Goal: Task Accomplishment & Management: Use online tool/utility

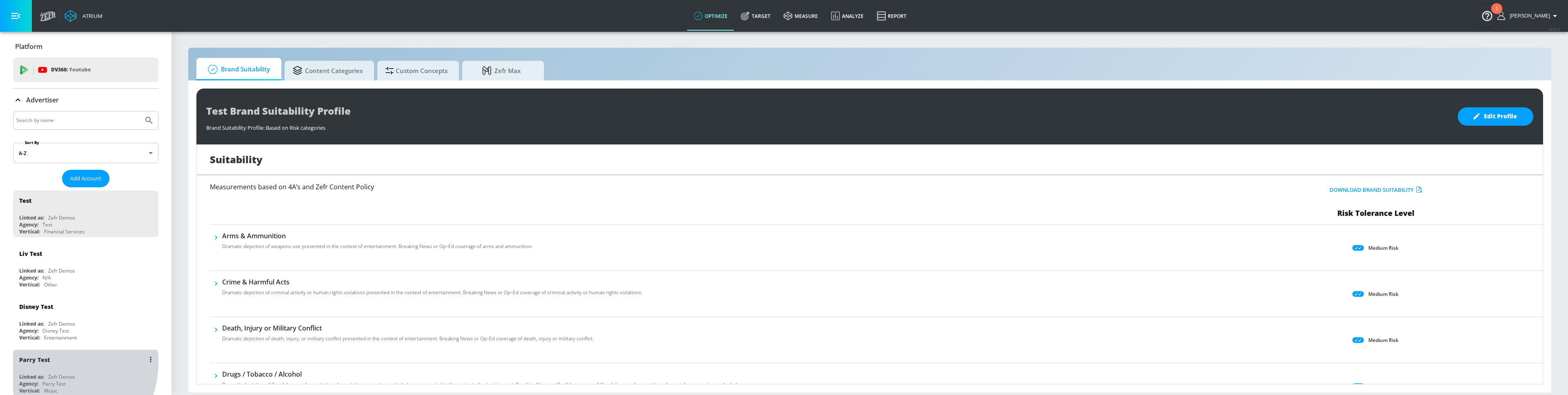
click at [45, 362] on div "Parry Test" at bounding box center [35, 360] width 30 height 8
click at [45, 362] on div "Disney Test" at bounding box center [37, 360] width 34 height 8
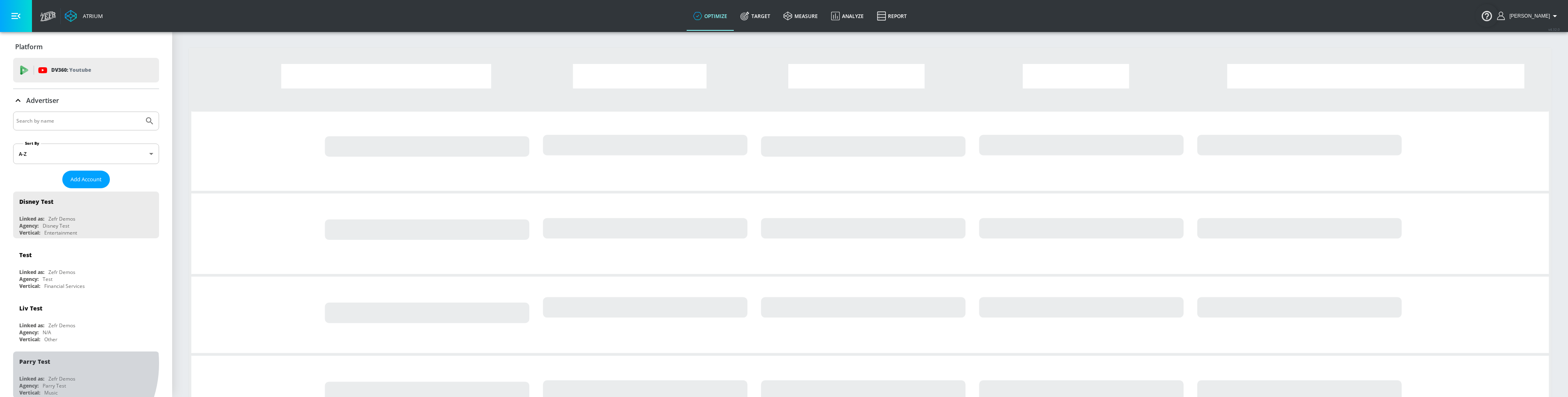
click at [45, 363] on div "Parry Test" at bounding box center [35, 362] width 31 height 8
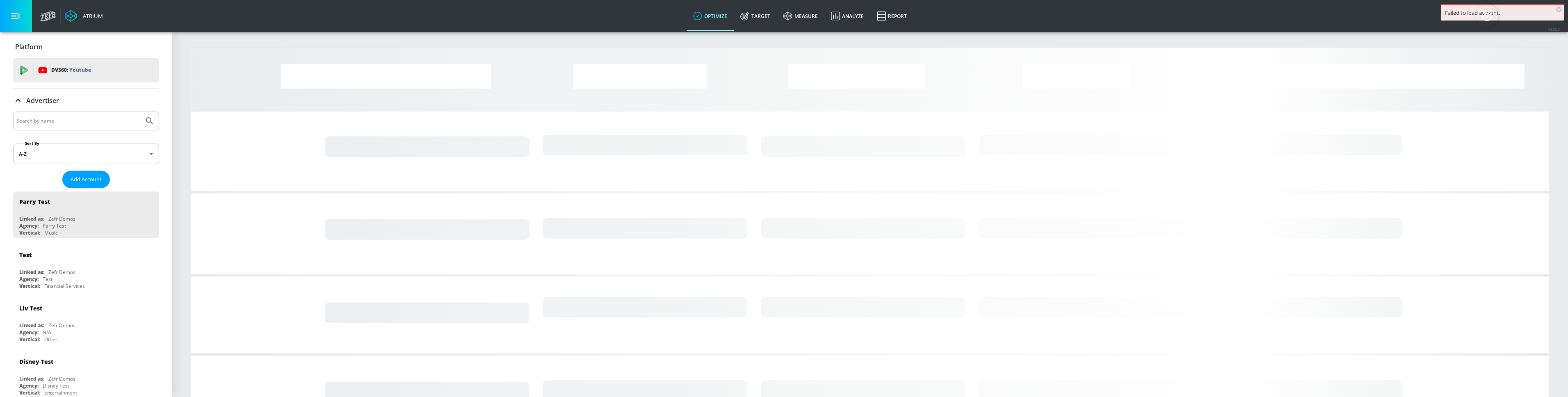
click at [45, 363] on div "Disney Test" at bounding box center [37, 362] width 34 height 8
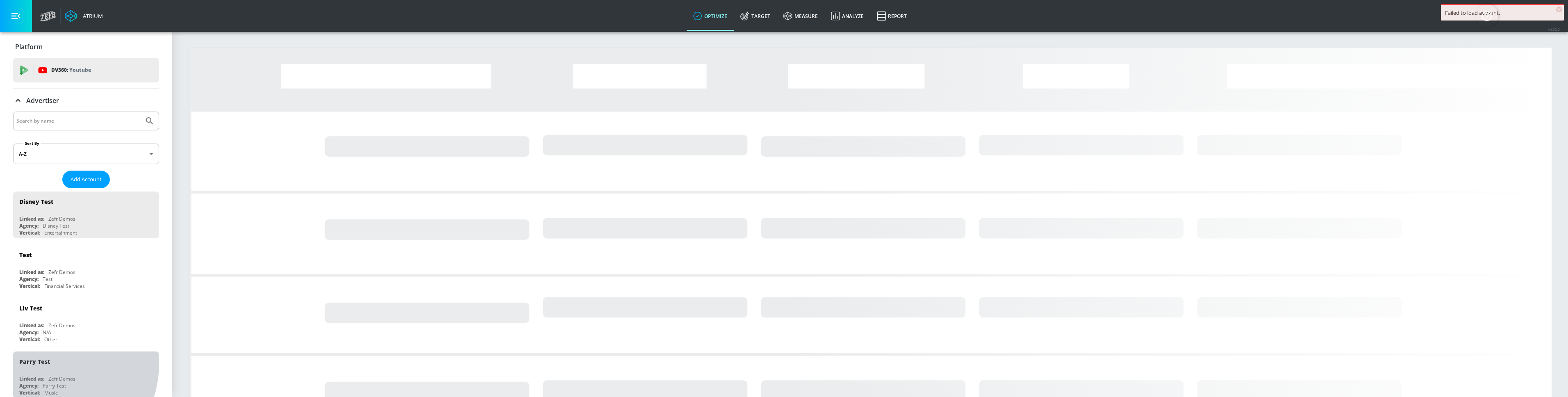
click at [45, 363] on div "Parry Test" at bounding box center [35, 362] width 31 height 8
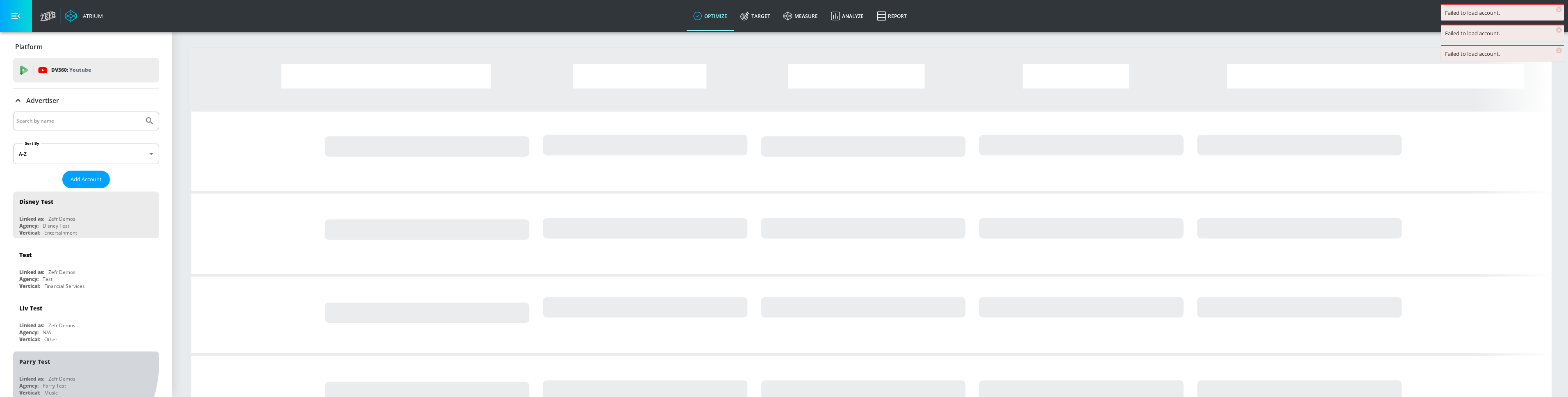
click at [45, 363] on div "Parry Test" at bounding box center [35, 362] width 31 height 8
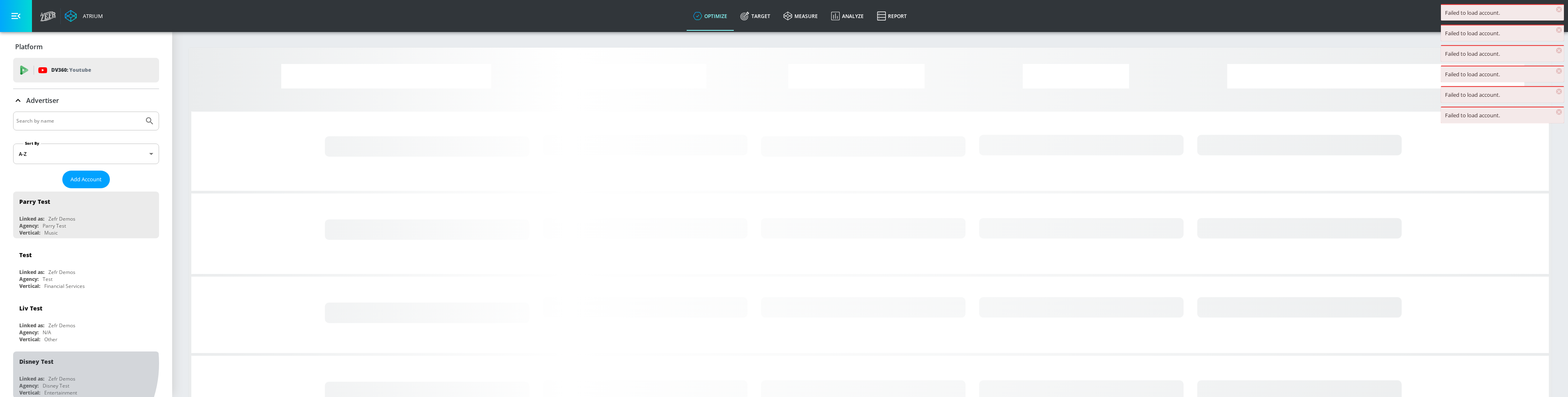
click at [45, 363] on div "Disney Test" at bounding box center [37, 362] width 34 height 8
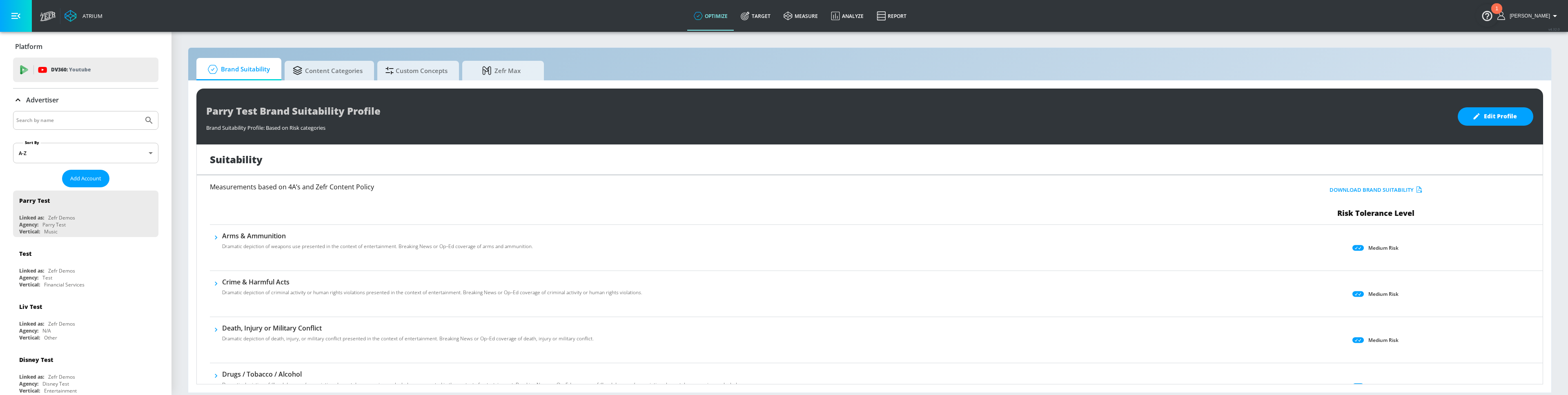
click at [628, 156] on div "Suitability" at bounding box center [869, 159] width 1346 height 31
click at [773, 12] on link "Target" at bounding box center [755, 16] width 43 height 29
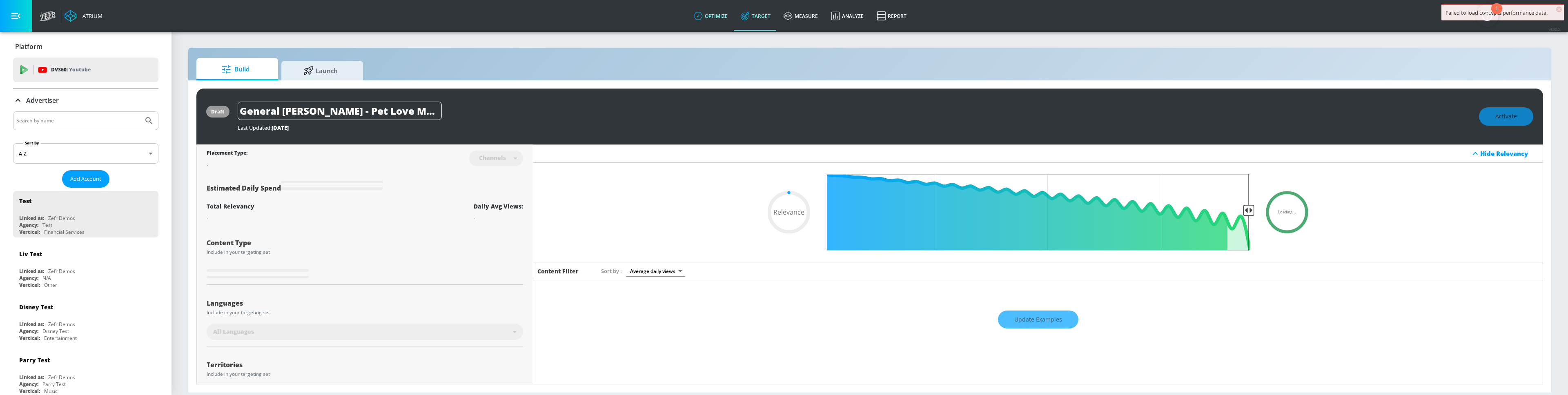
type input "0.67"
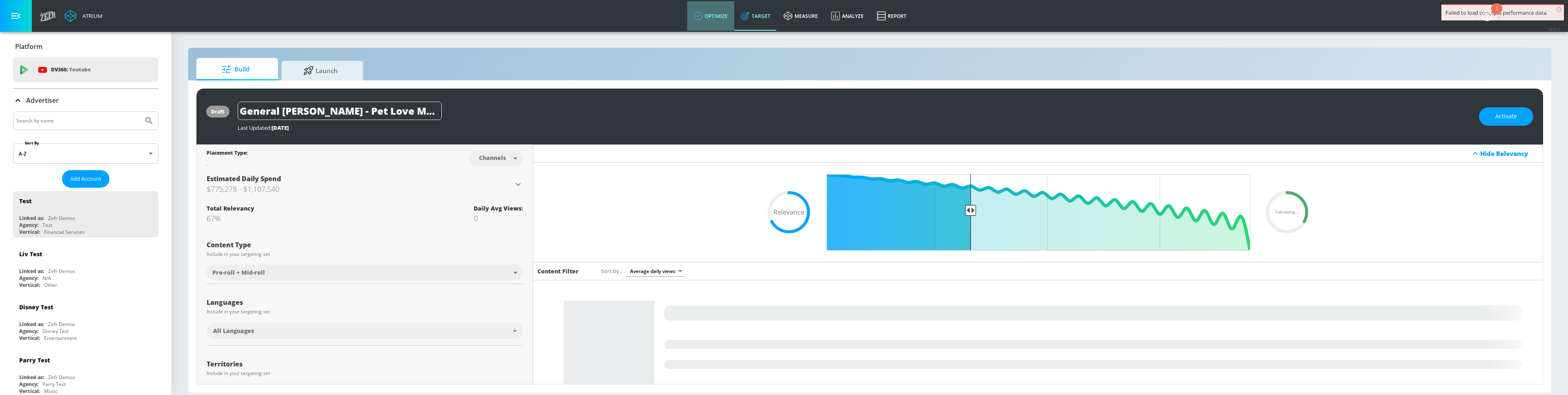
click at [721, 13] on link "optimize" at bounding box center [710, 16] width 47 height 29
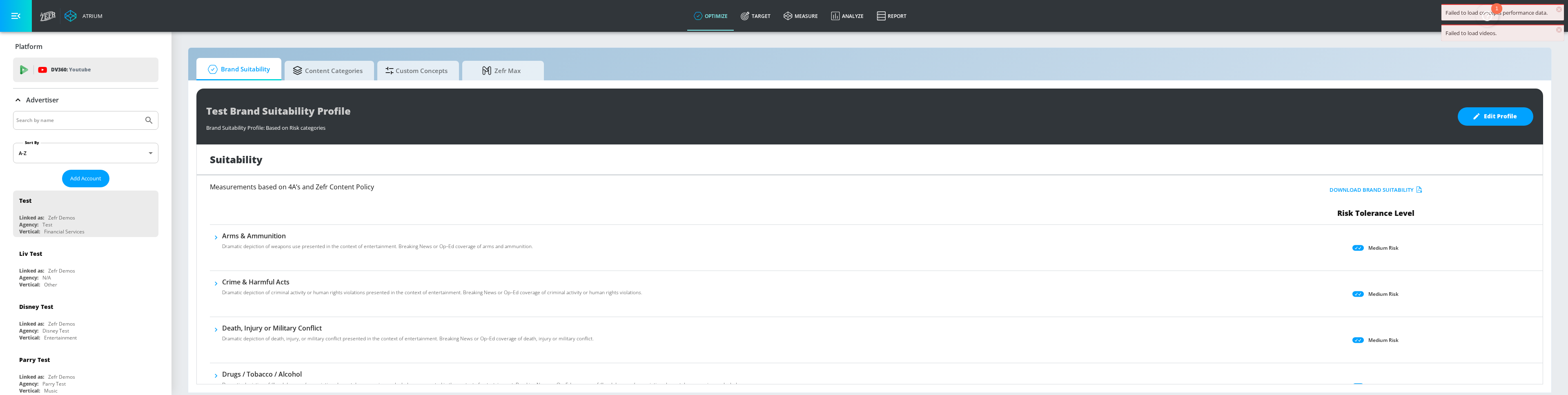
click at [1561, 30] on span "×" at bounding box center [1559, 29] width 5 height 5
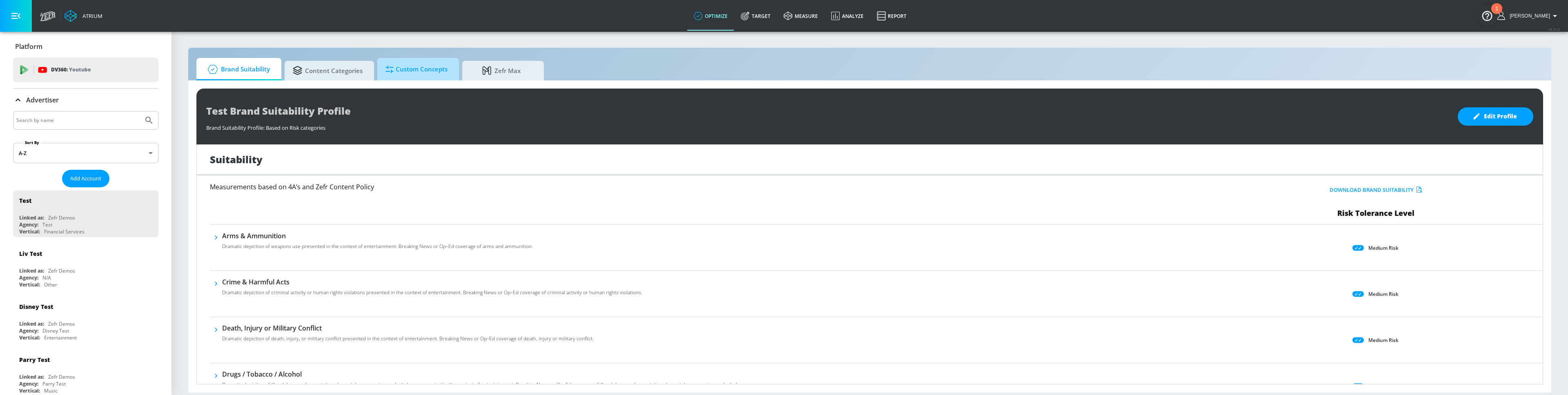
click at [419, 77] on span "Custom Concepts" at bounding box center [416, 69] width 62 height 19
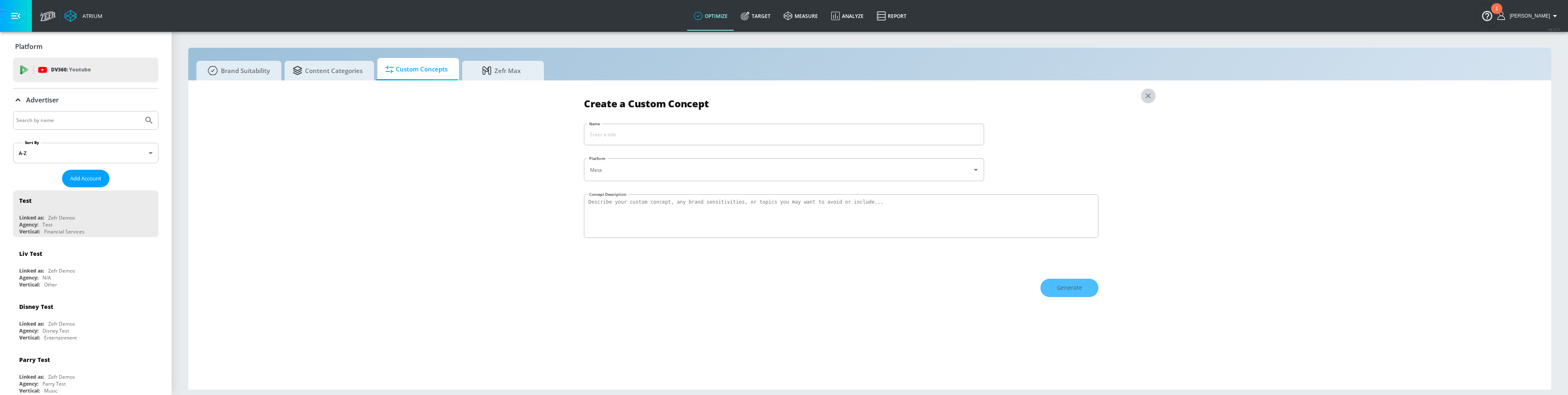
click at [1147, 96] on icon "button" at bounding box center [1148, 96] width 9 height 9
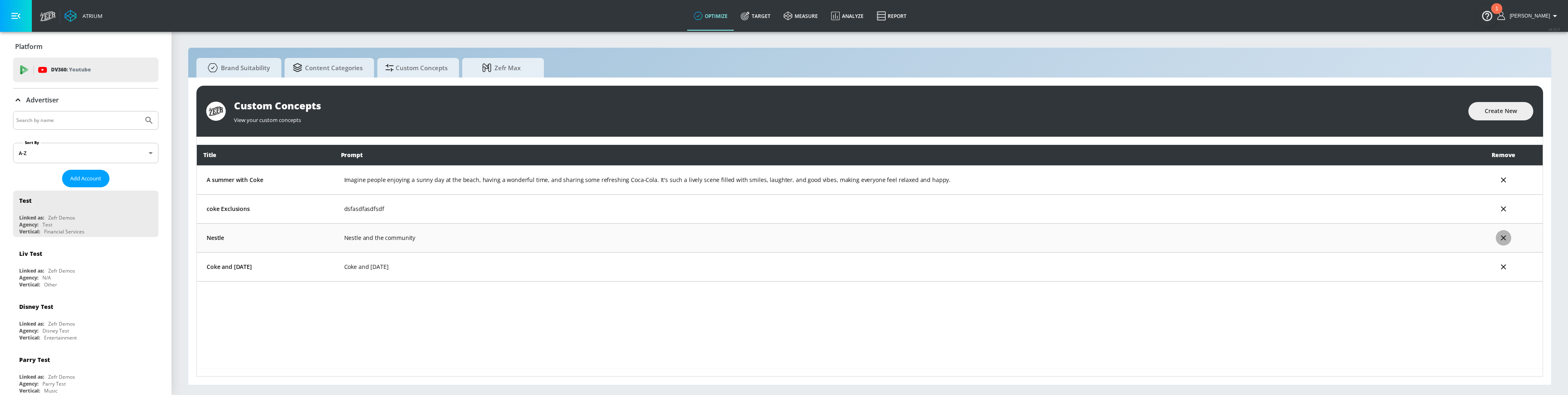
click at [1502, 236] on icon "delete" at bounding box center [1503, 238] width 9 height 9
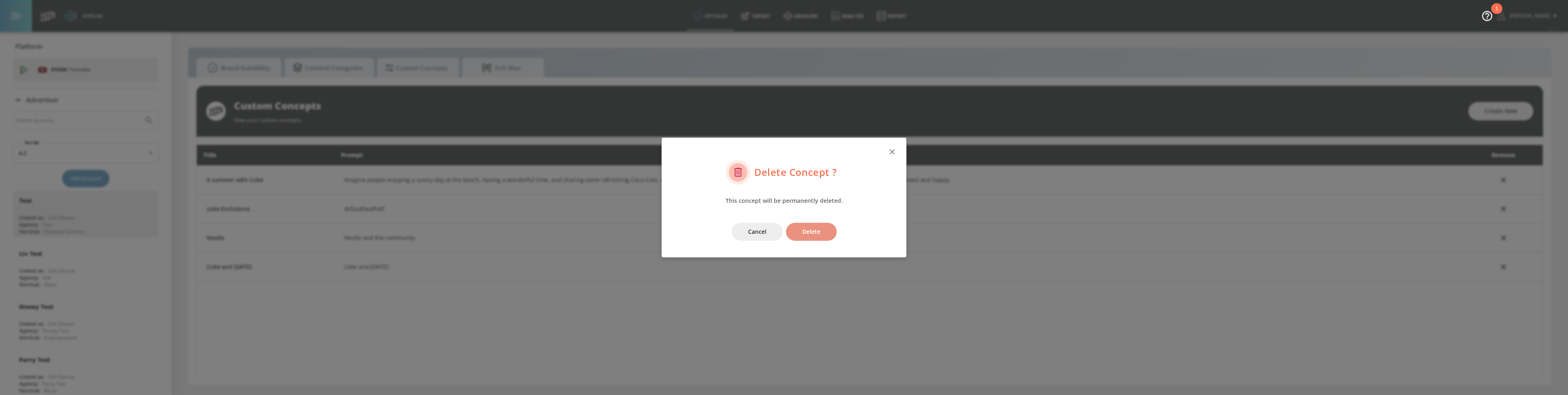
click at [824, 232] on button "Delete" at bounding box center [811, 232] width 51 height 18
click at [891, 150] on icon "button" at bounding box center [892, 152] width 9 height 9
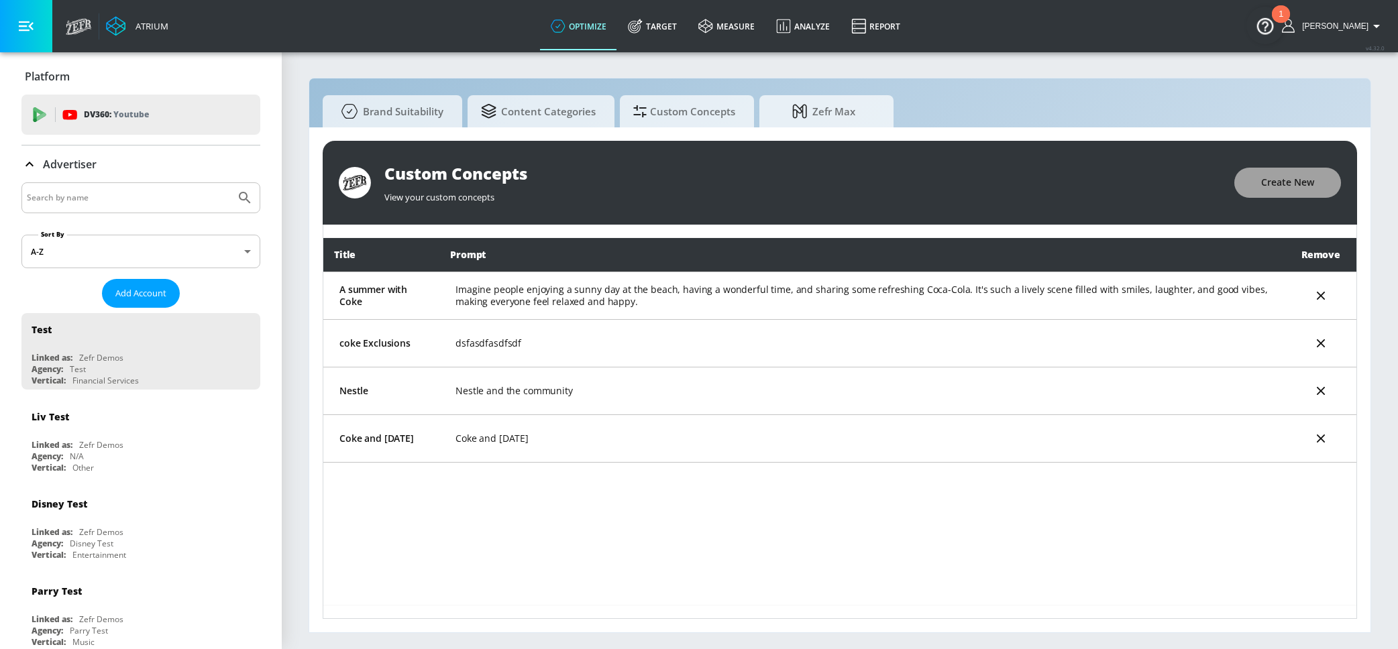
click at [1300, 188] on span "Create New" at bounding box center [1287, 182] width 53 height 17
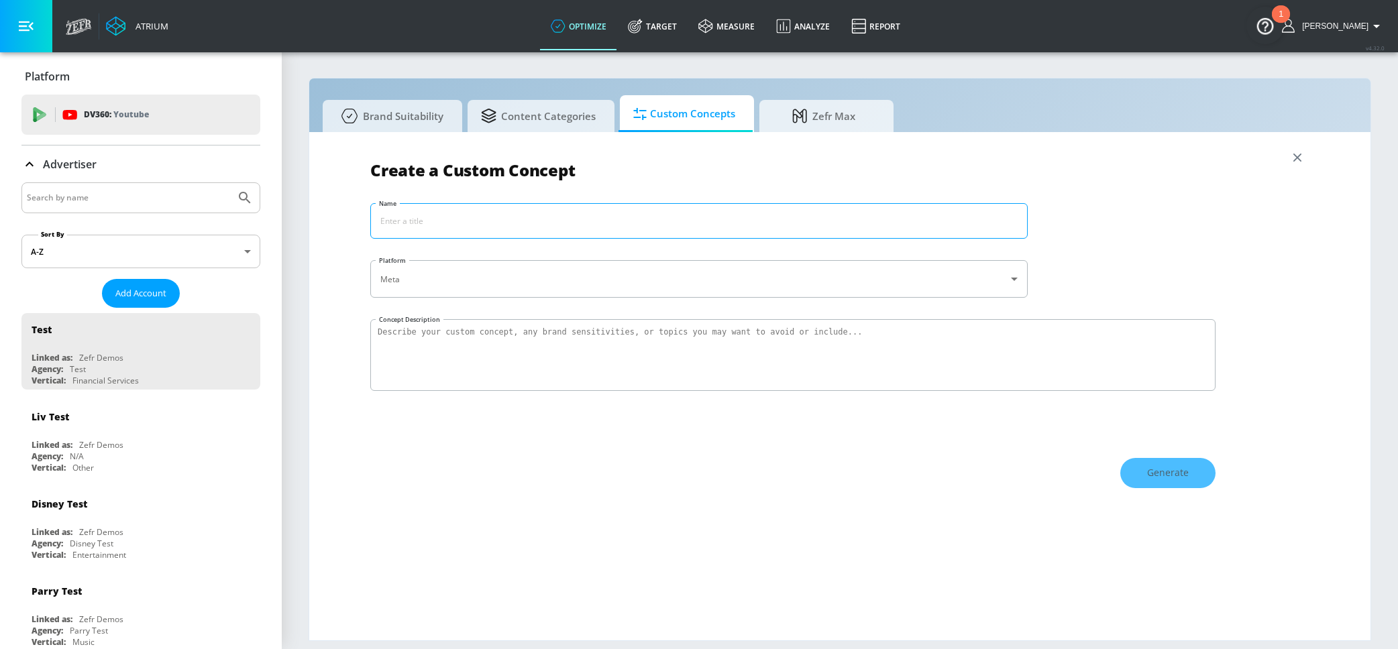
click at [684, 227] on input "Name" at bounding box center [699, 221] width 656 height 34
type input "car"
click at [694, 342] on textarea "Concept Description" at bounding box center [792, 355] width 845 height 72
type textarea "car event"
click at [1194, 460] on button "Generate" at bounding box center [1167, 473] width 95 height 30
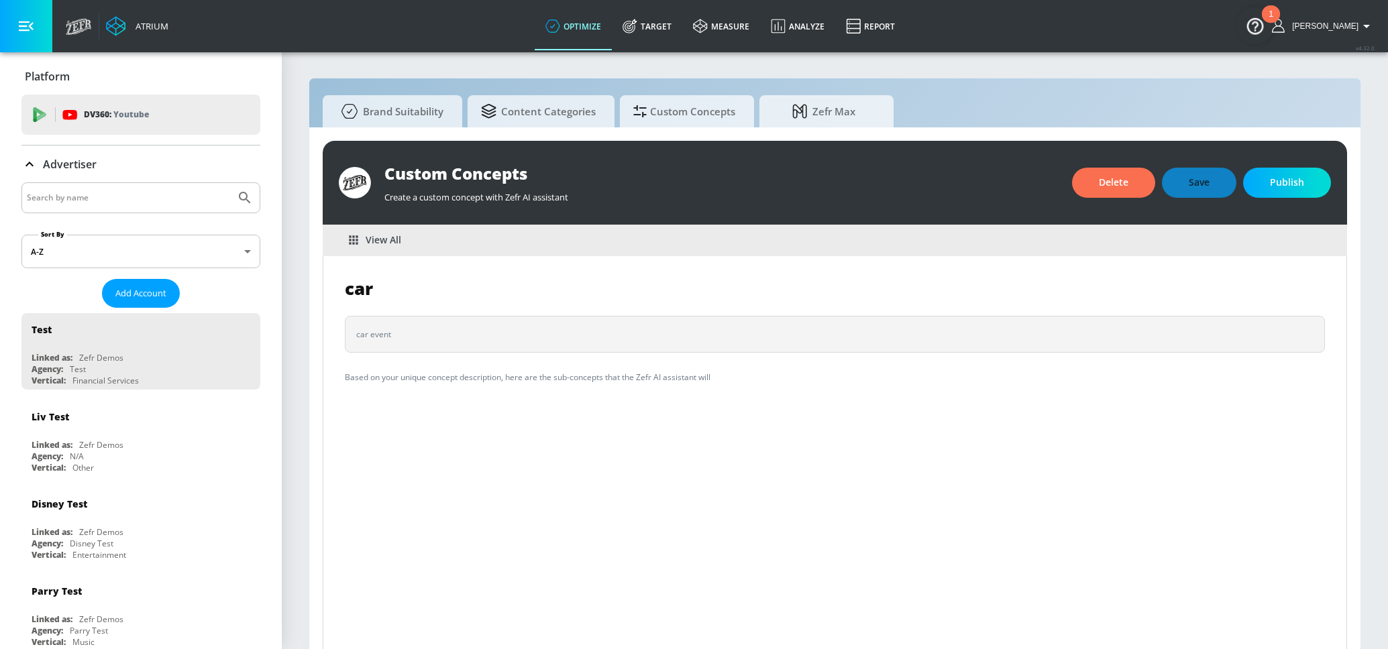
click at [389, 236] on span "View All" at bounding box center [376, 240] width 52 height 17
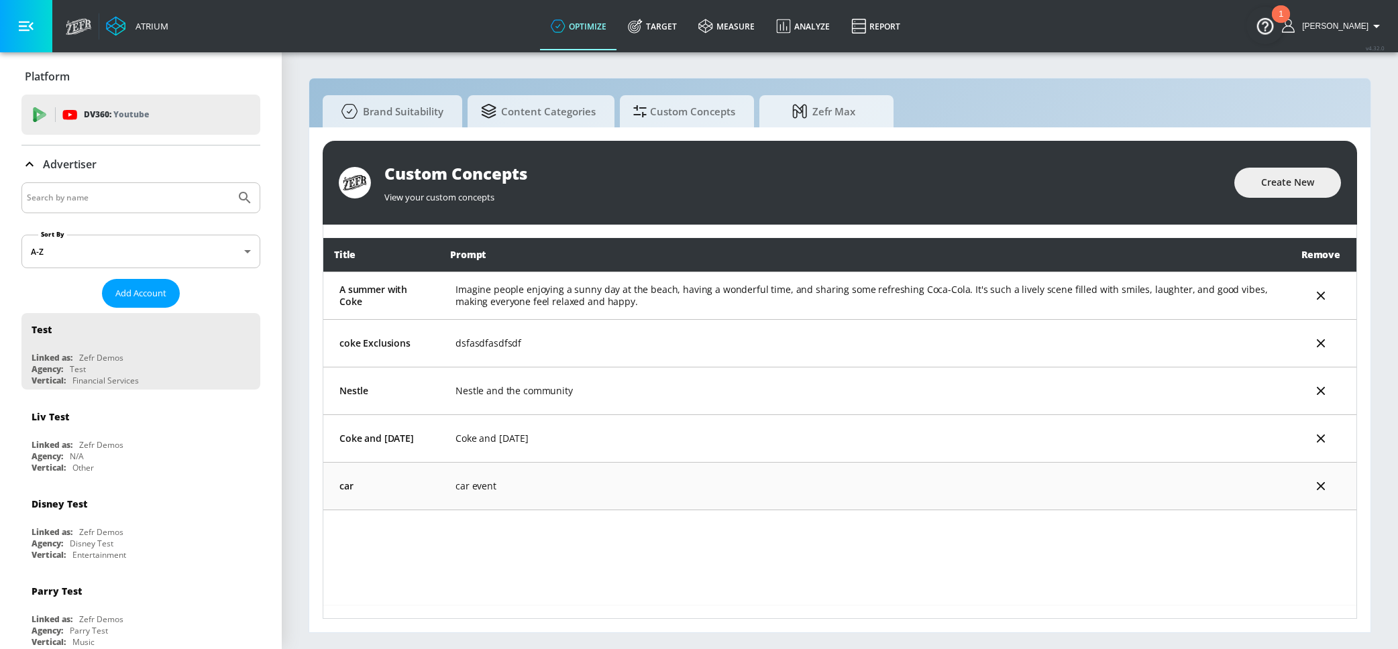
click at [1321, 488] on icon "delete" at bounding box center [1320, 486] width 15 height 15
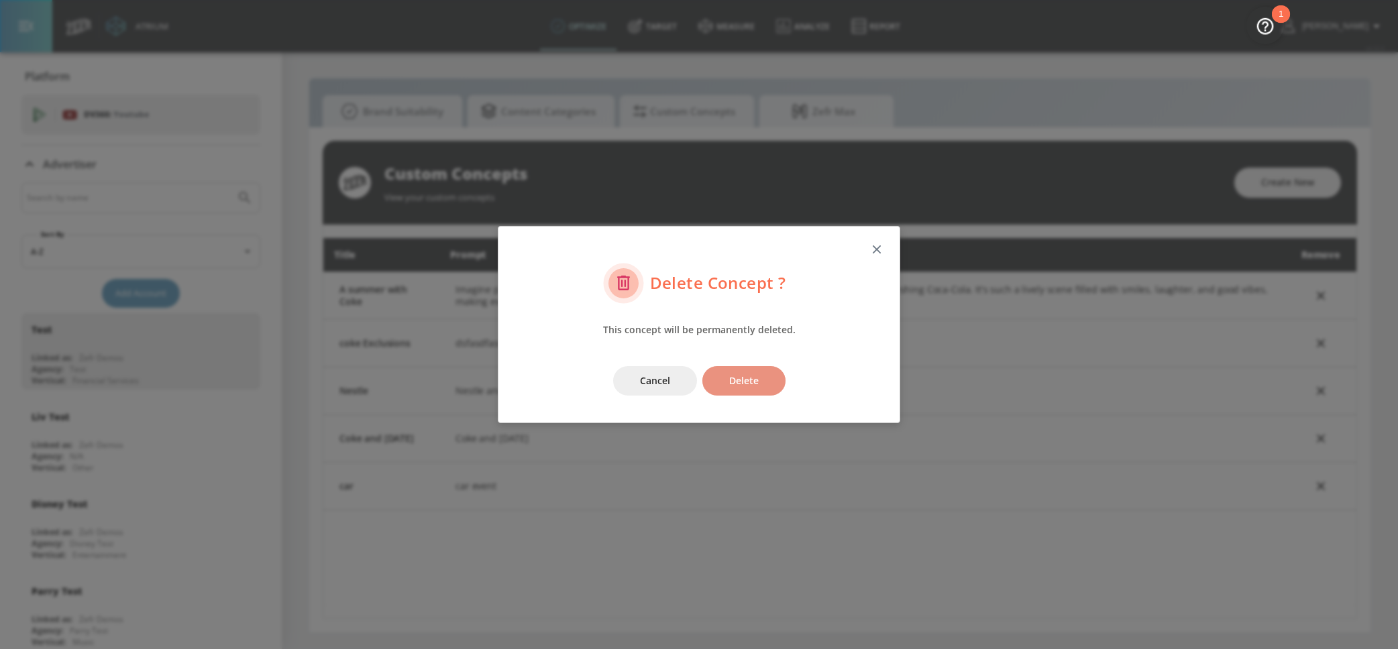
click at [759, 382] on button "Delete" at bounding box center [743, 381] width 83 height 30
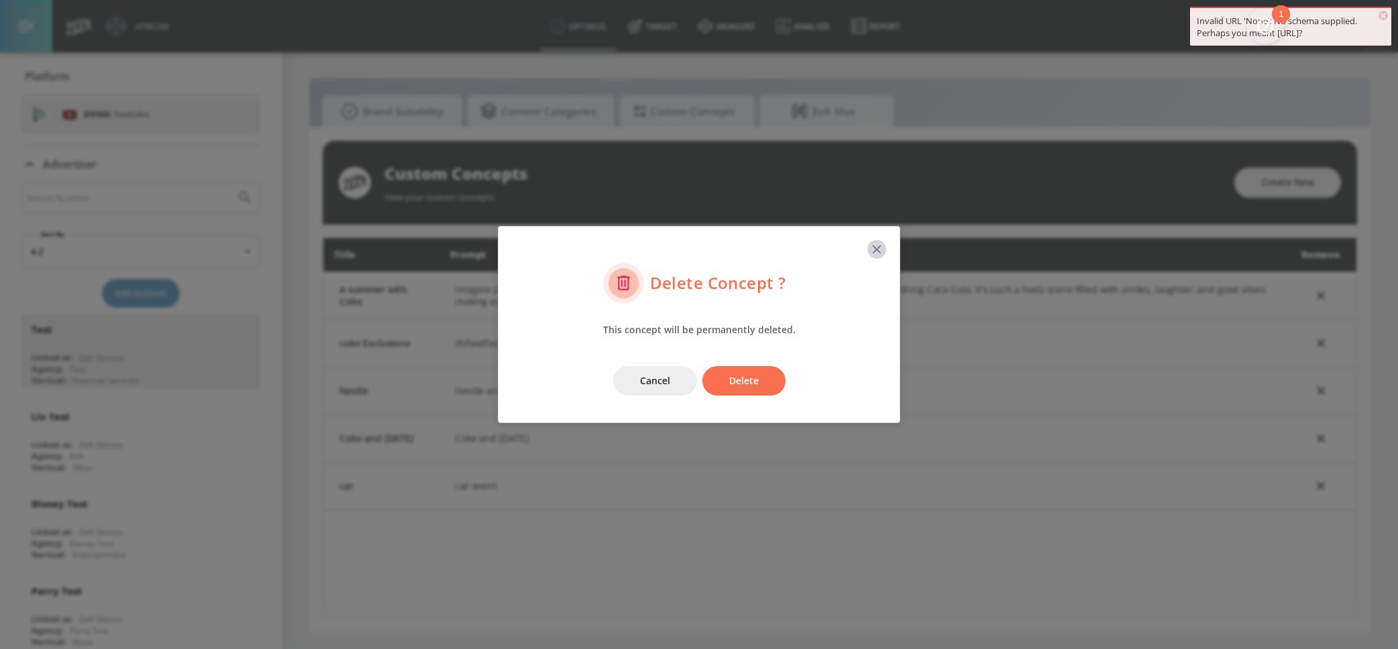
click at [877, 252] on icon "button" at bounding box center [876, 249] width 15 height 15
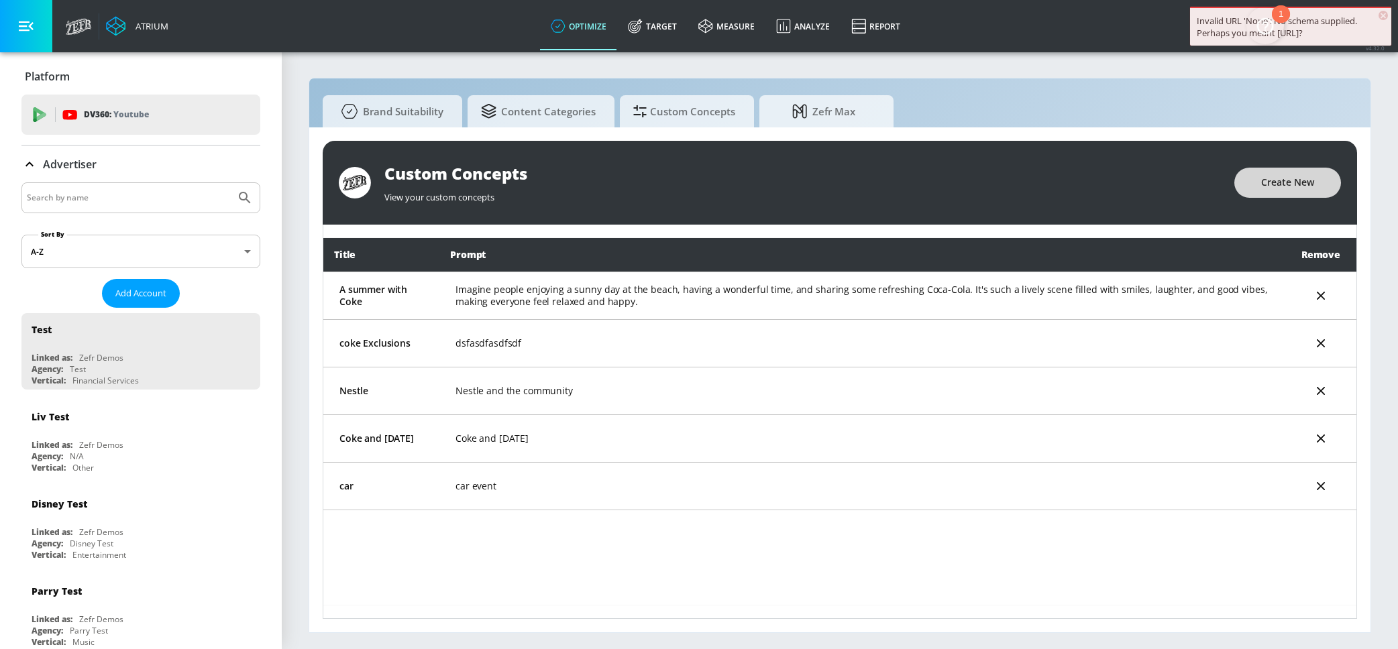
click at [1271, 182] on span "Create New" at bounding box center [1287, 182] width 53 height 17
